Goal: Use online tool/utility: Utilize a website feature to perform a specific function

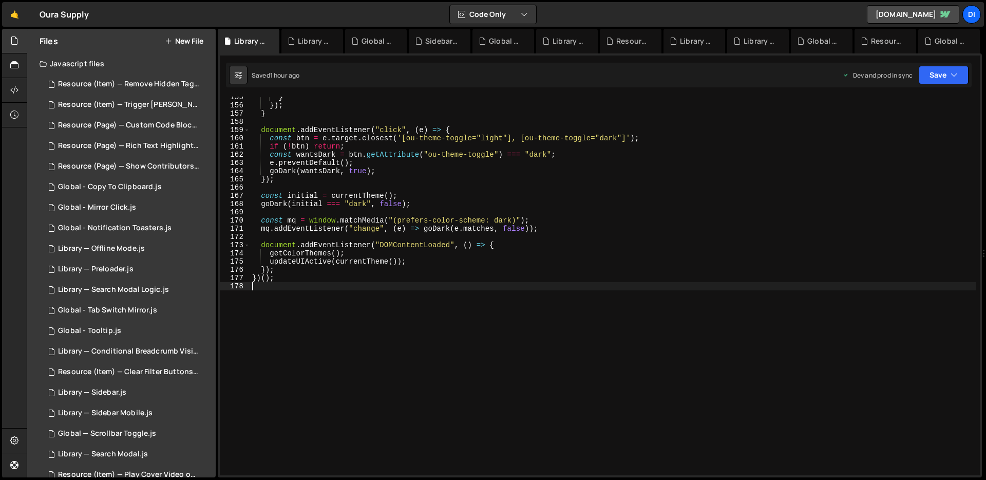
scroll to position [1269, 0]
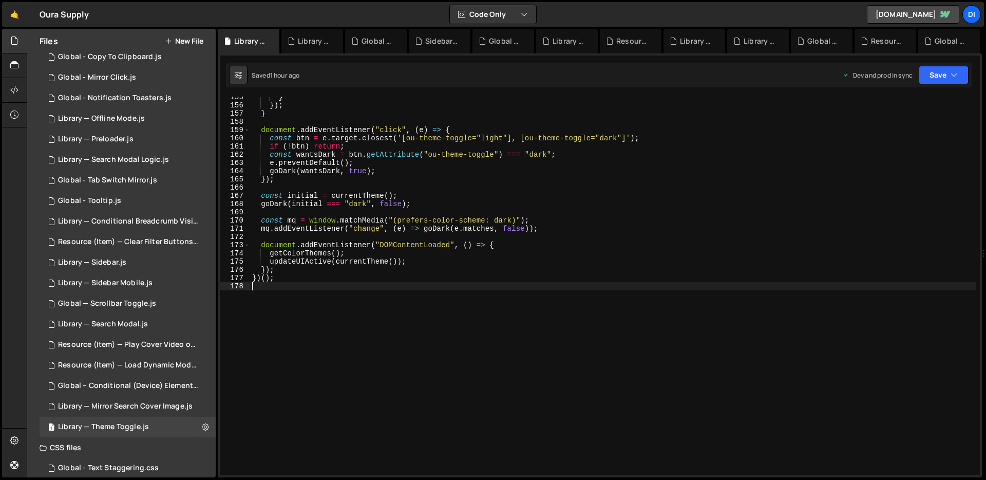
click at [404, 133] on div "} }) ; } document . addEventListener ( "click" , ( e ) => { const btn = e . tar…" at bounding box center [612, 290] width 725 height 395
type textarea "})();"
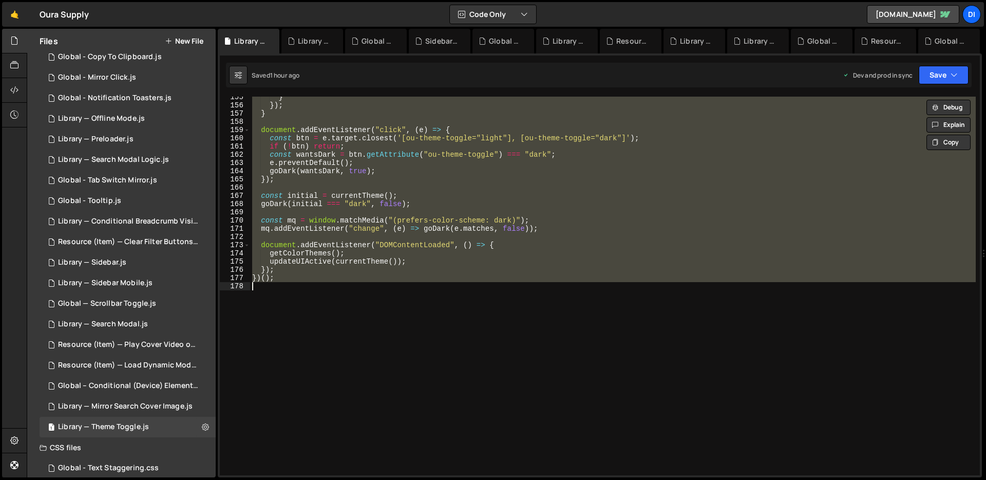
paste textarea
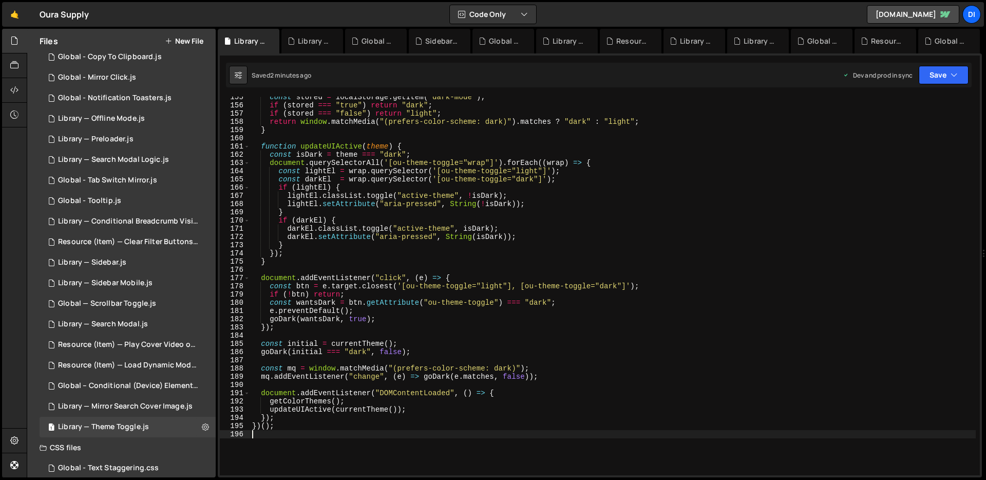
click at [326, 190] on div "const stored = localStorage . getItem ( "dark-mode" ) ; if ( stored === "true" …" at bounding box center [612, 290] width 725 height 395
type textarea "})();"
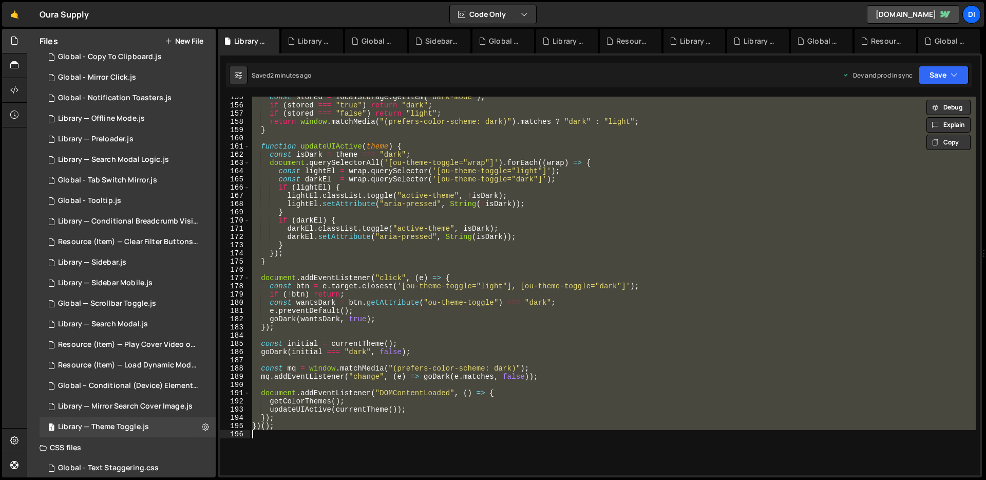
paste textarea
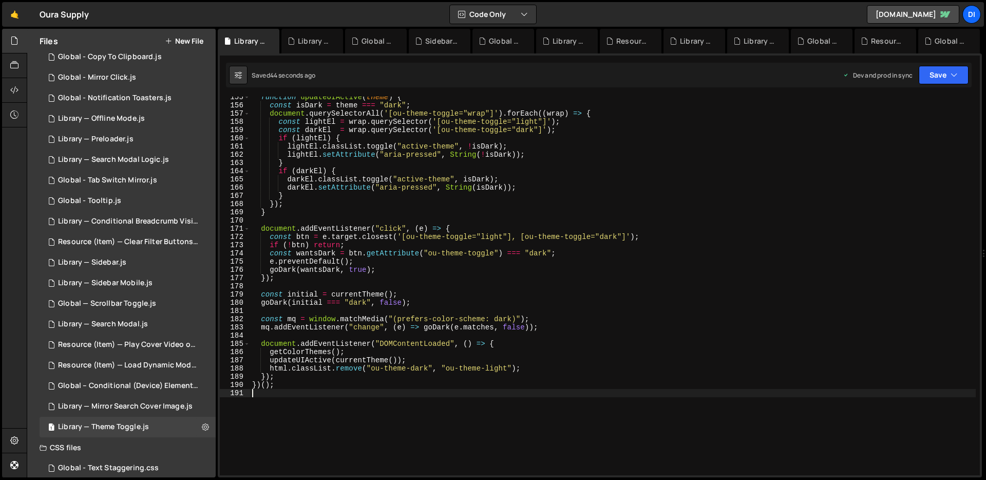
click at [365, 221] on div "function updateUIActive ( theme ) { const isDark = theme === "dark" ; document …" at bounding box center [612, 290] width 725 height 395
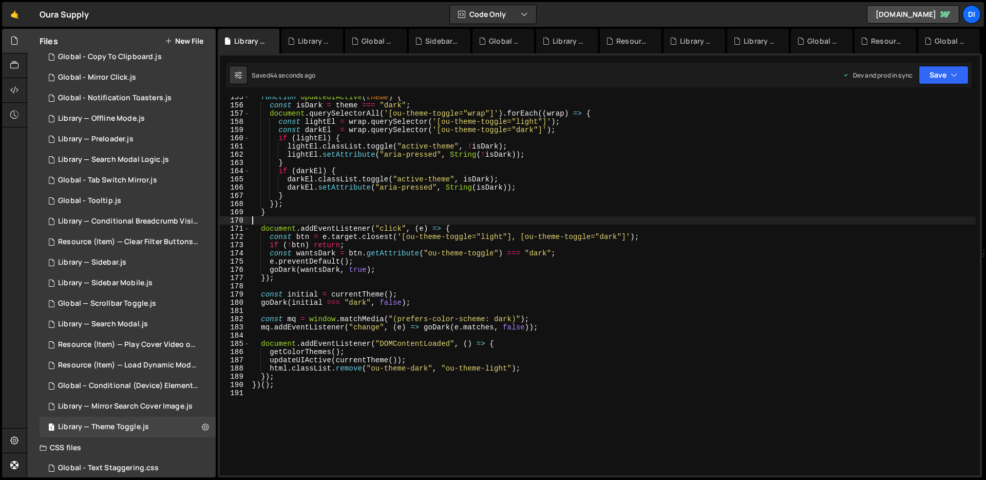
type textarea "})();"
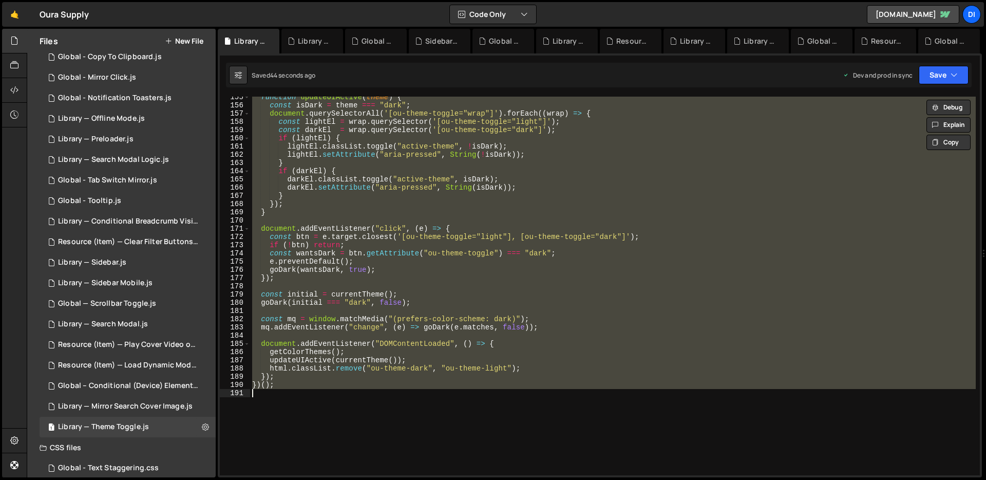
paste textarea
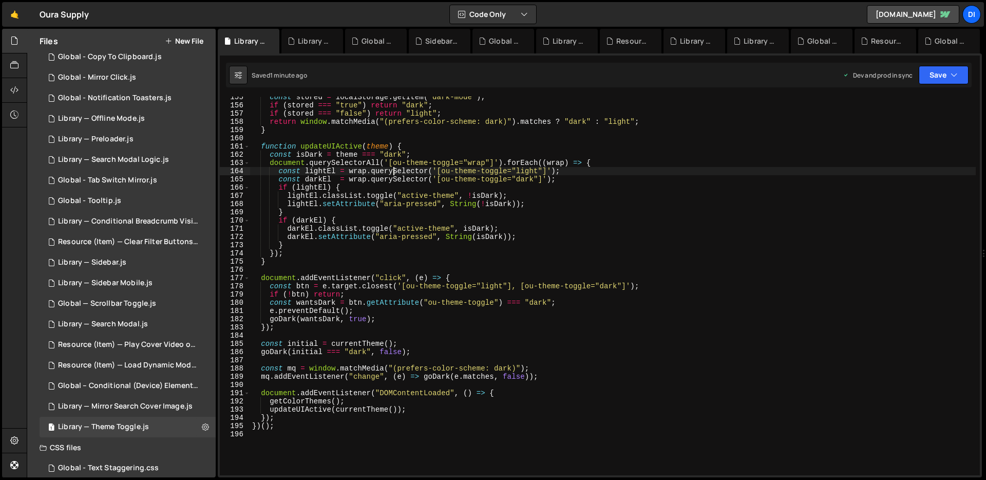
click at [392, 167] on div "const stored = localStorage . getItem ( "dark-mode" ) ; if ( stored === "true" …" at bounding box center [612, 290] width 725 height 395
type textarea "})();"
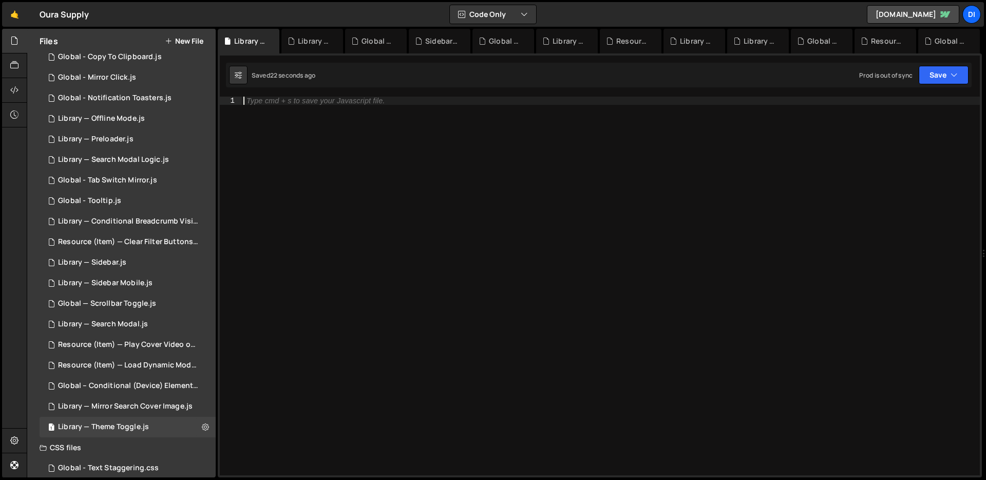
click at [383, 194] on div "Type cmd + s to save your Javascript file." at bounding box center [610, 294] width 738 height 395
click at [315, 136] on div "Type cmd + s to save your Javascript file." at bounding box center [610, 294] width 738 height 395
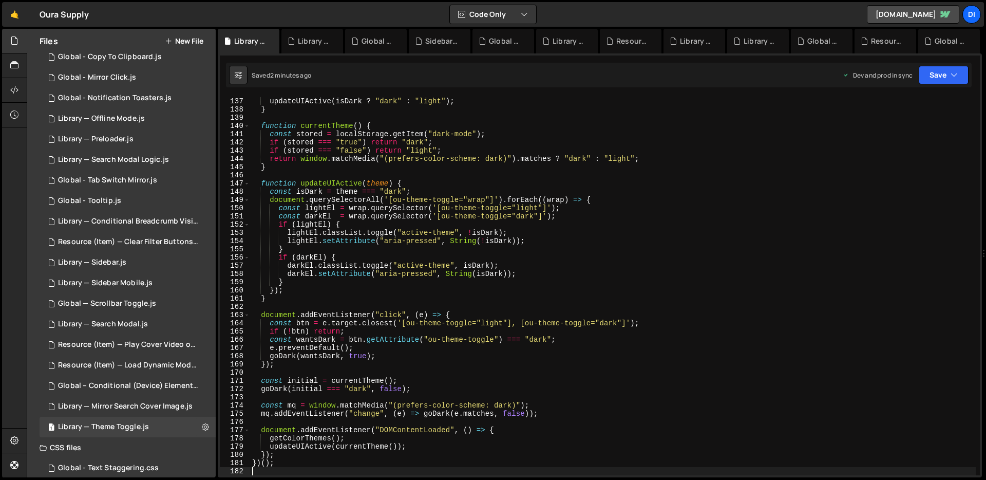
click at [339, 130] on div "setColors ( isDark ? "dark" : "light" , animate ) ; updateUIActive ( isDark ? "…" at bounding box center [612, 286] width 725 height 395
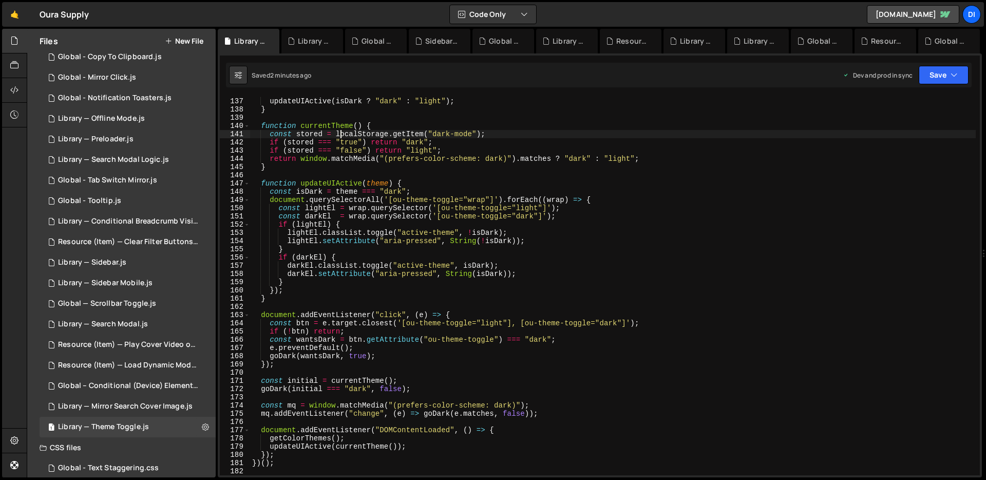
type textarea "})();"
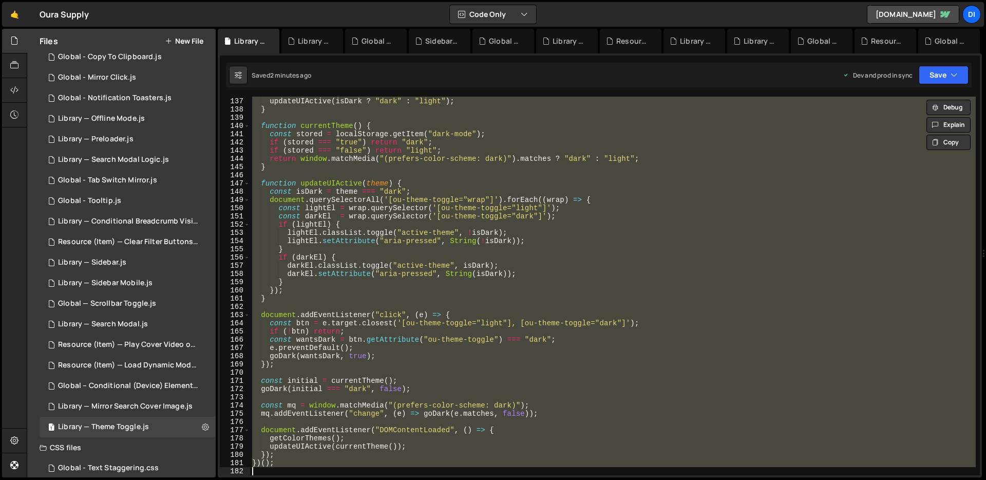
paste textarea
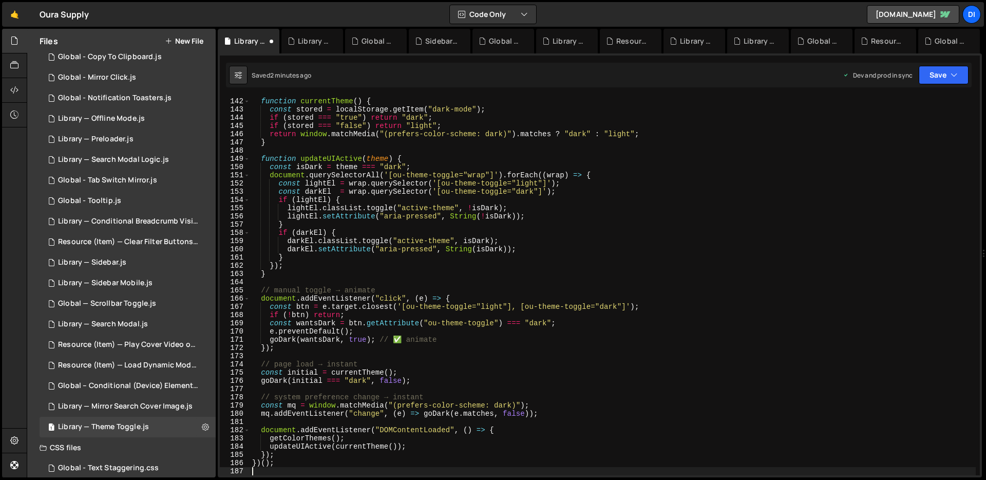
scroll to position [1158, 0]
click at [546, 247] on div "function currentTheme ( ) { const stored = localStorage . getItem ( "dark-mode"…" at bounding box center [612, 286] width 725 height 395
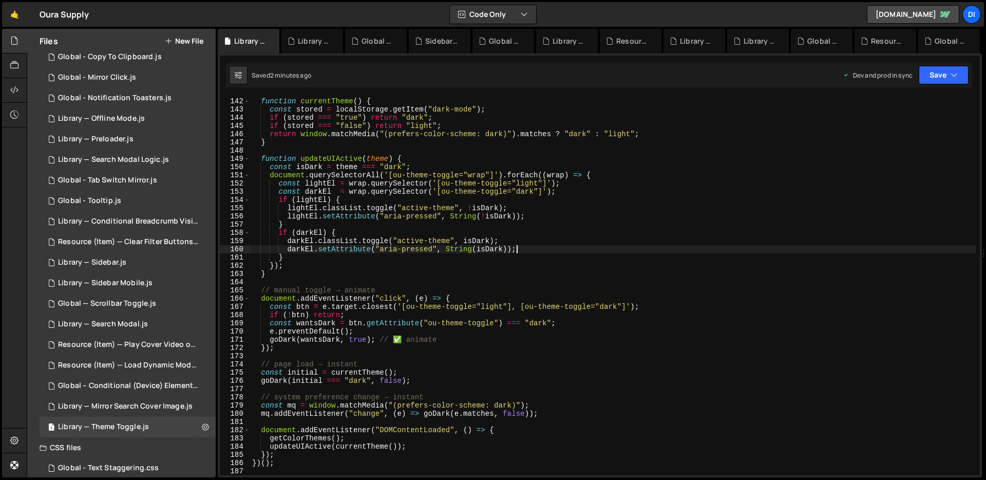
type textarea "})();"
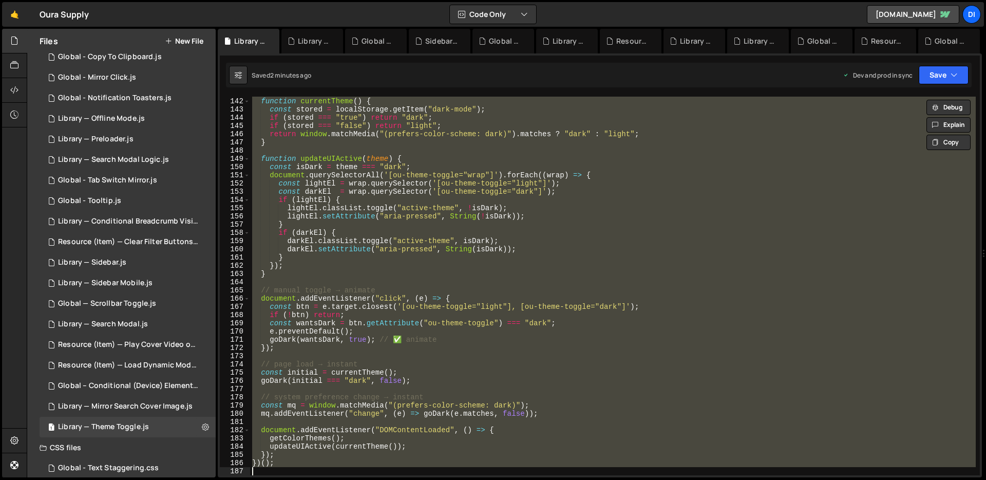
paste textarea
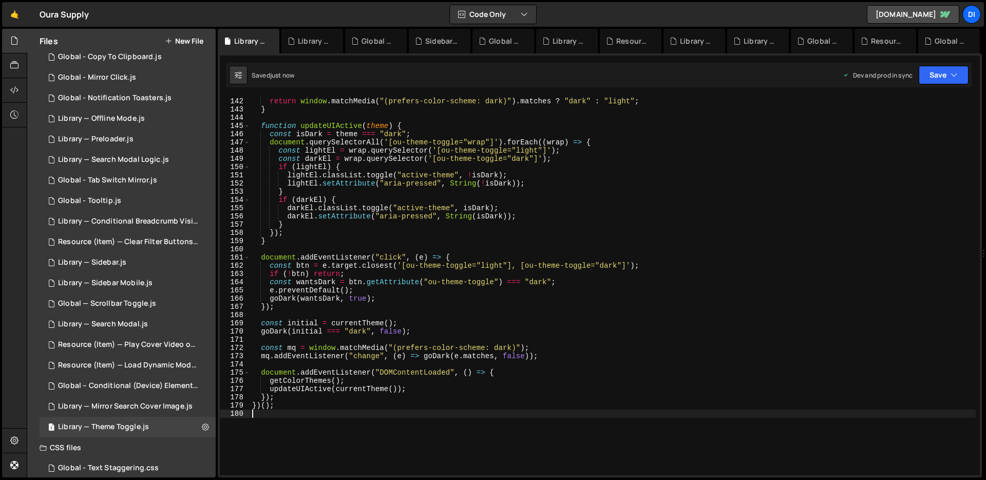
click at [348, 147] on div "if ( stored === "false" ) return "light" ; return window . matchMedia ( "(prefe…" at bounding box center [612, 286] width 725 height 395
type textarea "const lightEl = wrap.querySelector('[ou-theme-toggle="light"]');"
